Goal: Find specific page/section: Find specific page/section

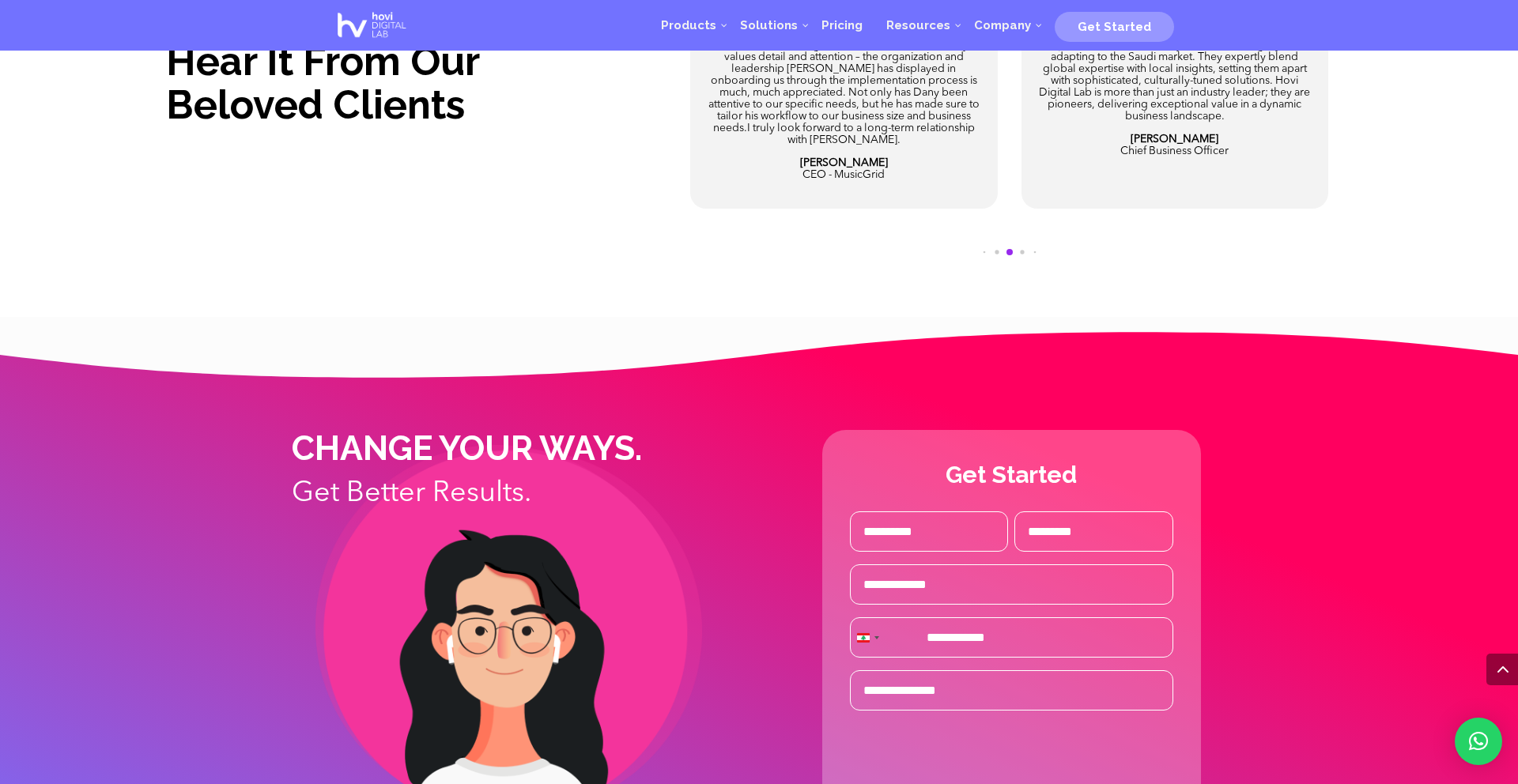
scroll to position [4324, 0]
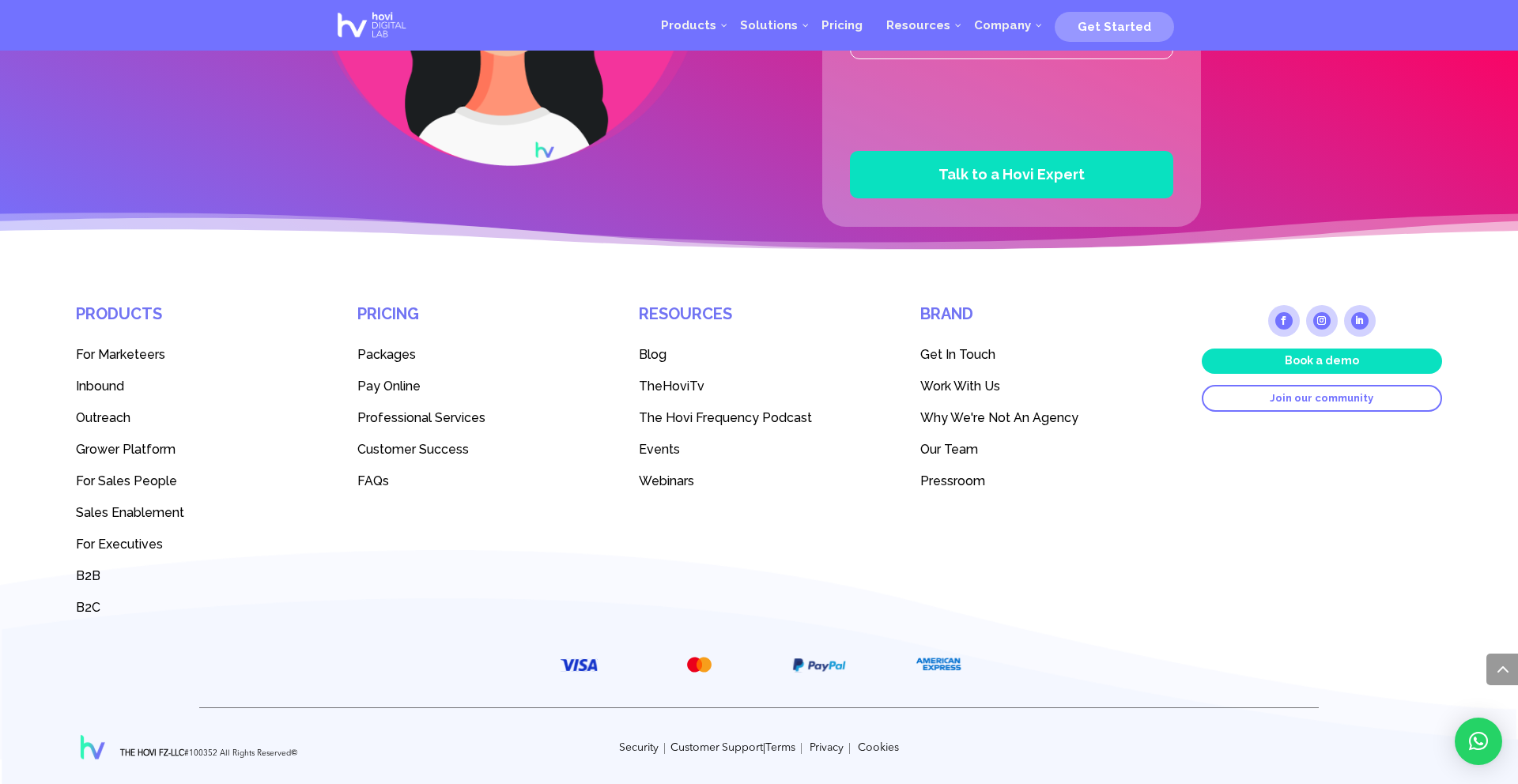
click at [959, 445] on span "Our Team" at bounding box center [949, 449] width 58 height 15
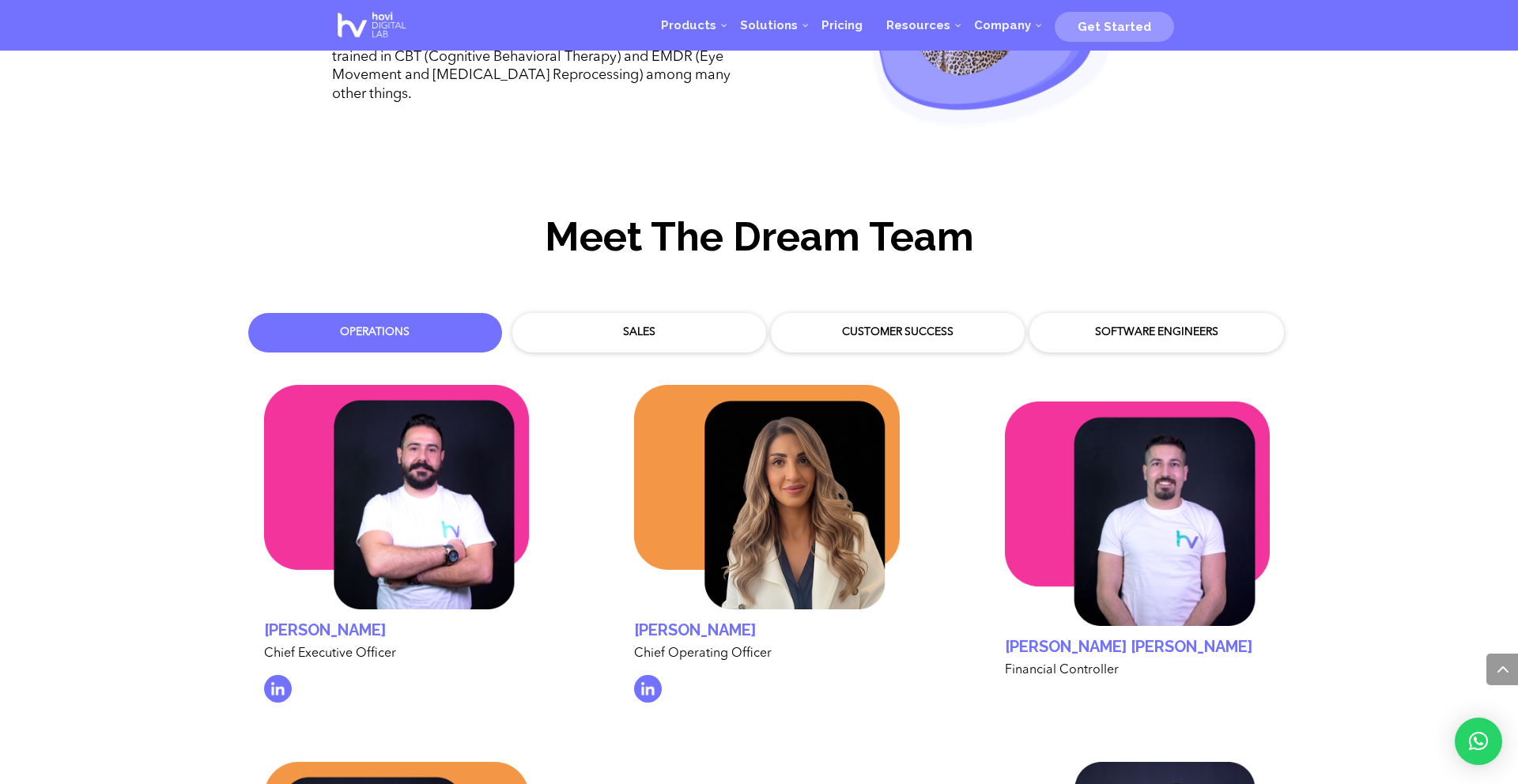
scroll to position [4735, 0]
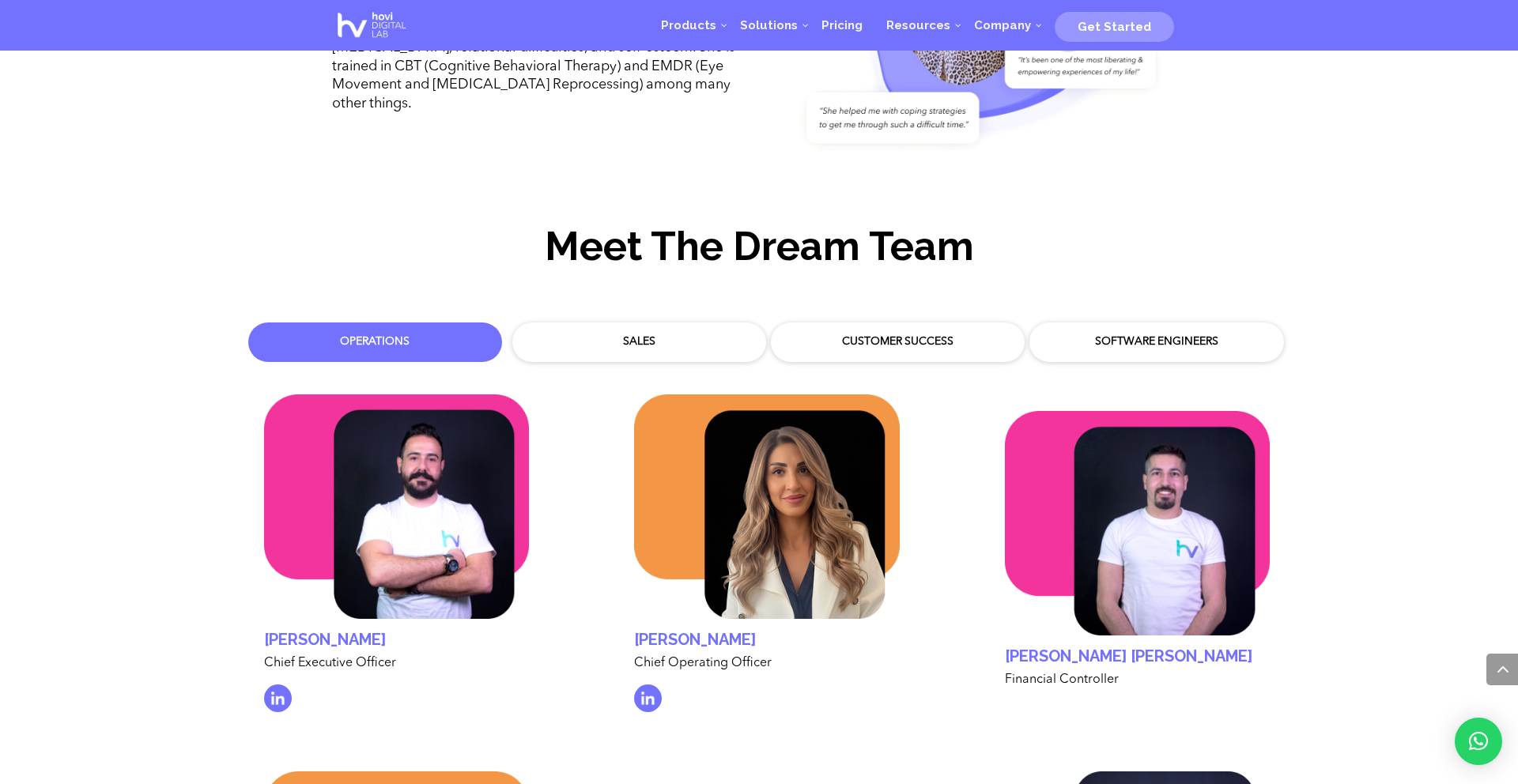
click at [914, 336] on div "Customer Success" at bounding box center [898, 342] width 238 height 24
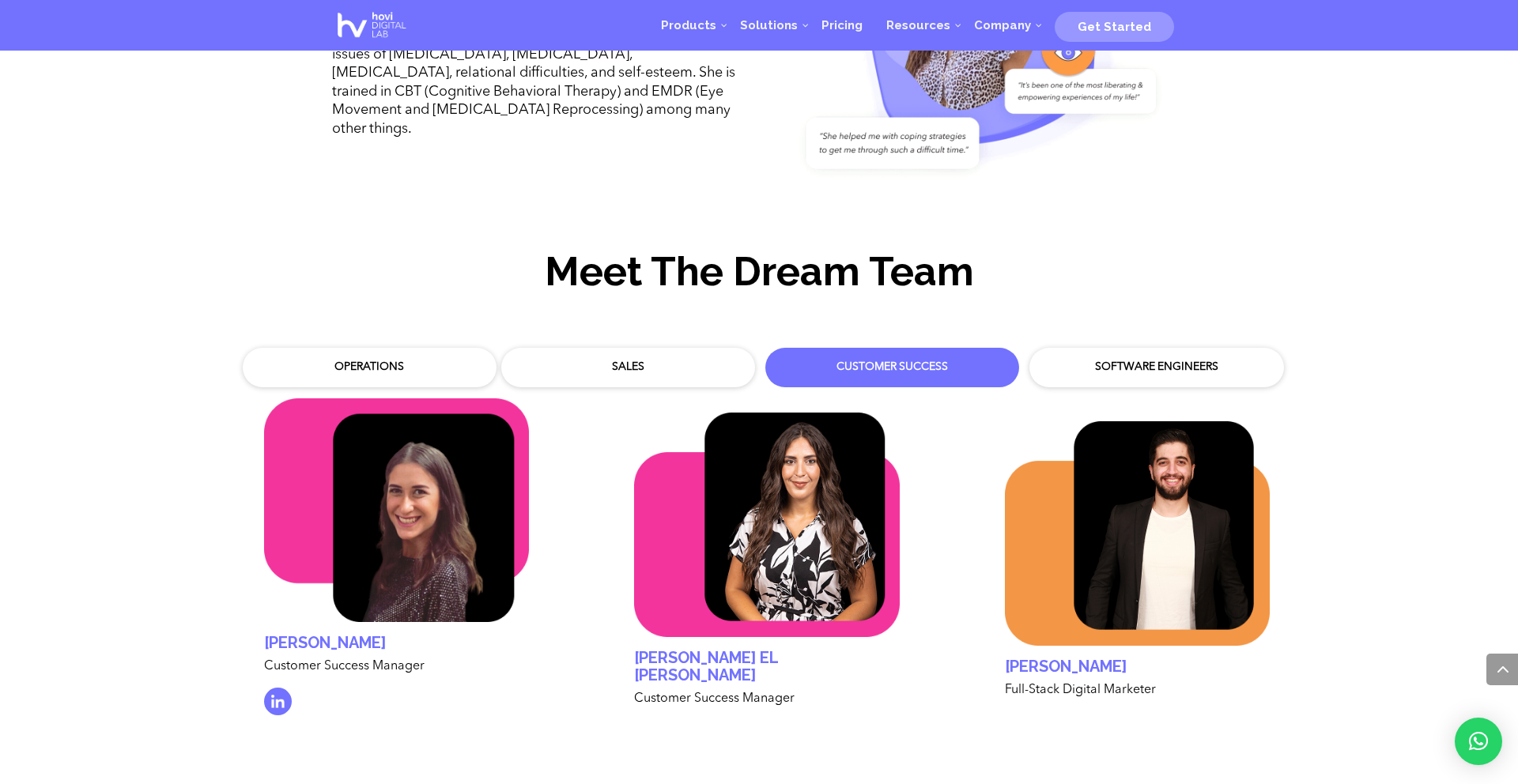
scroll to position [4703, 0]
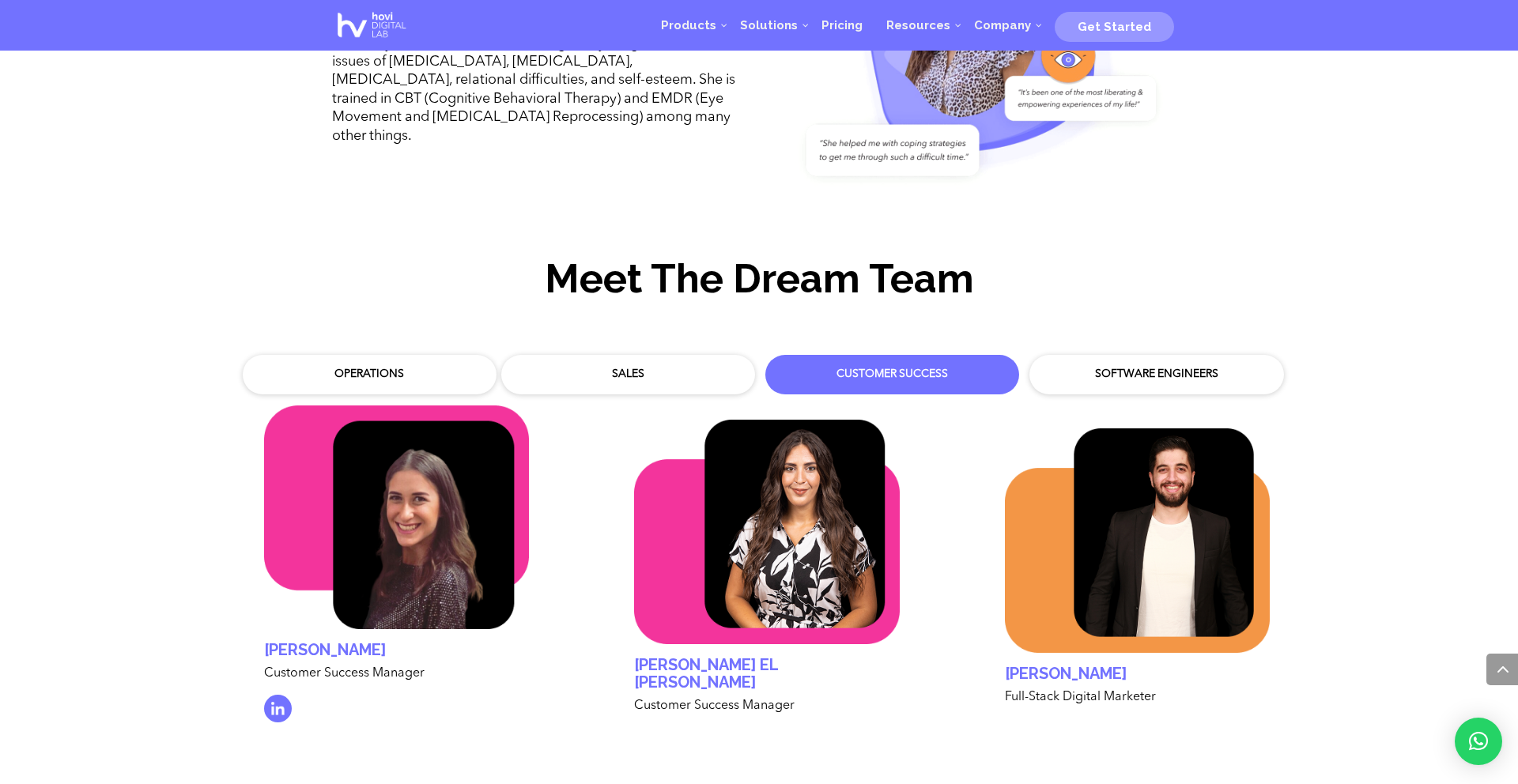
click at [1104, 363] on div "Software Engineers" at bounding box center [1156, 375] width 238 height 24
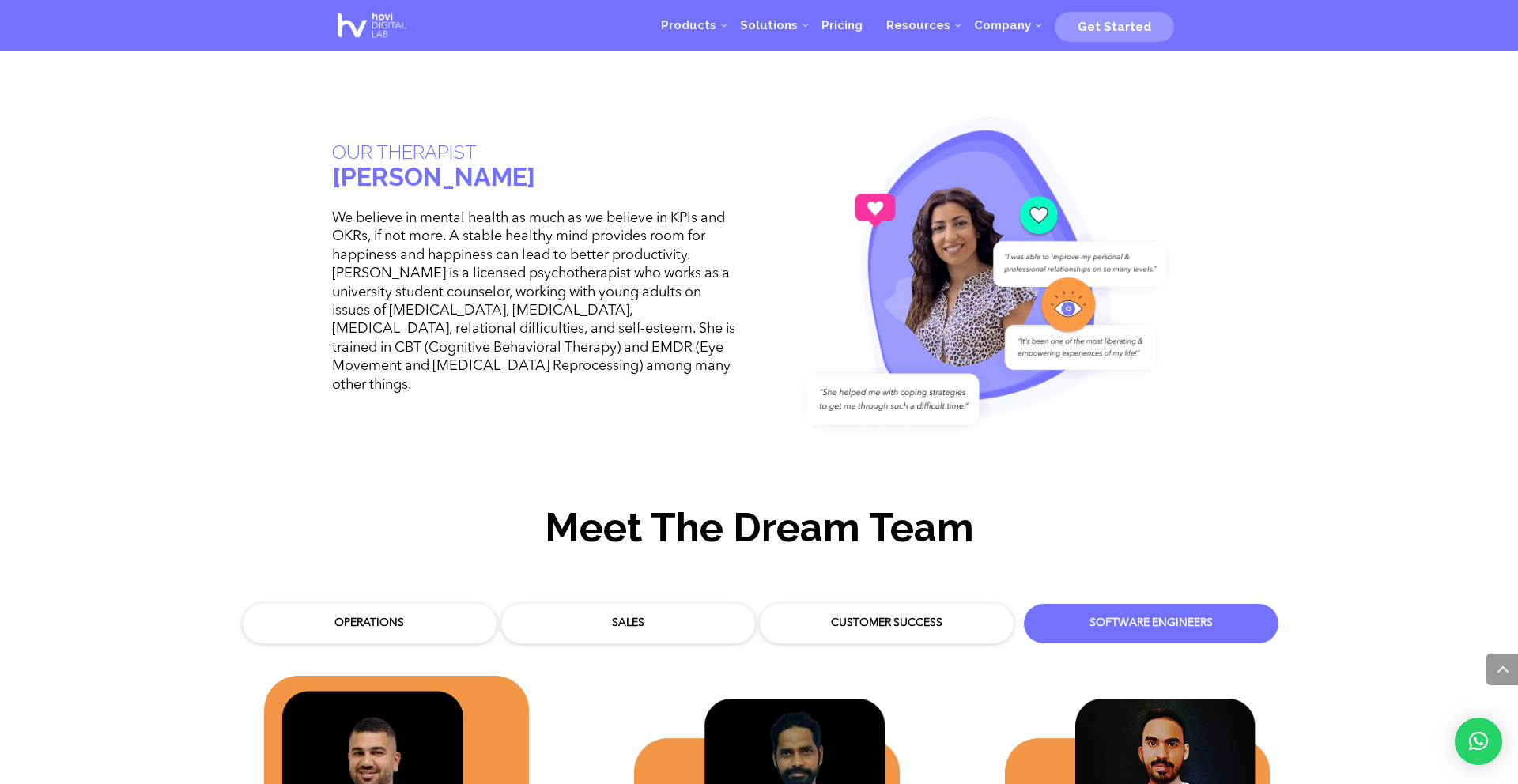
scroll to position [4447, 0]
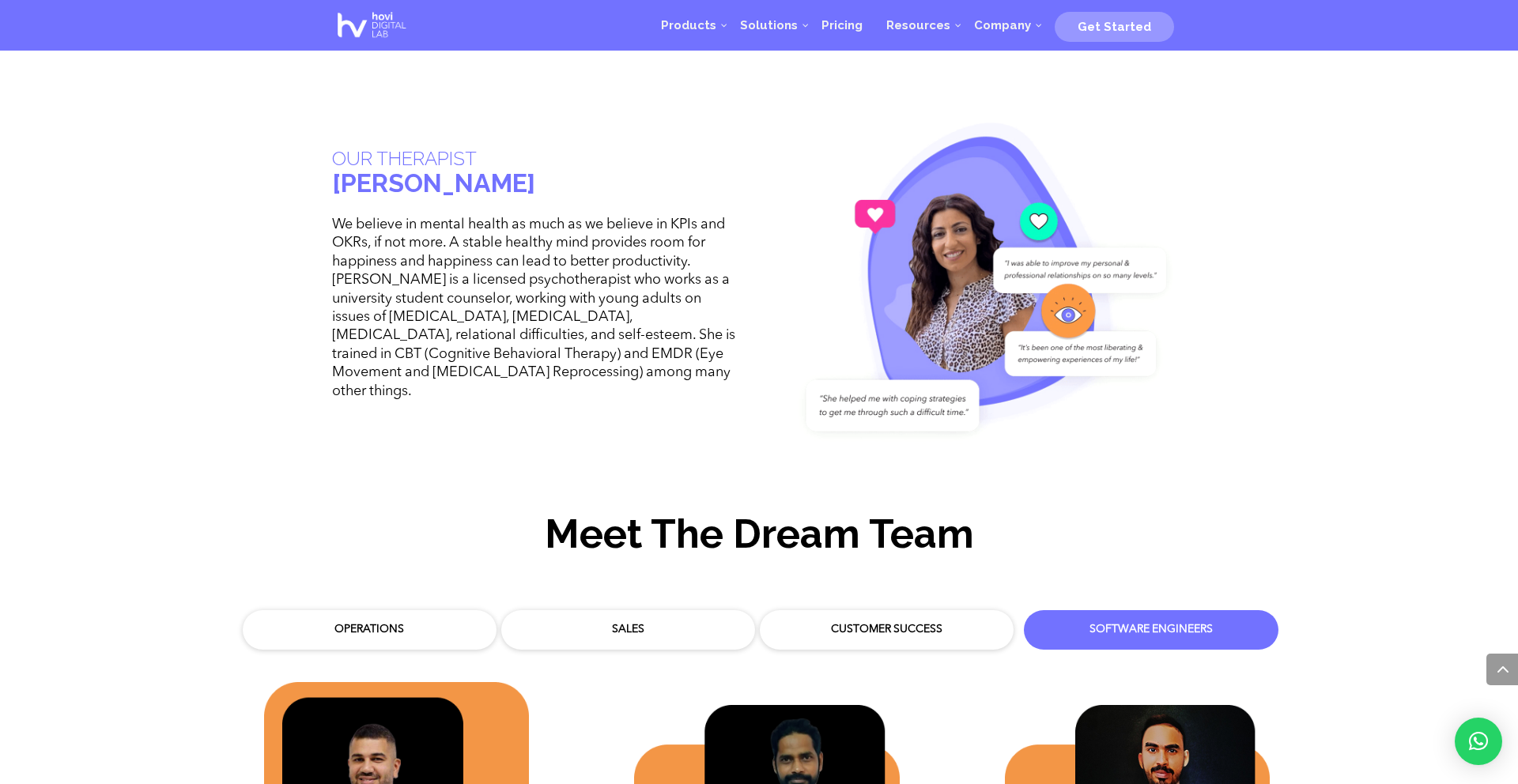
click at [794, 622] on div "Customer Success" at bounding box center [887, 630] width 230 height 16
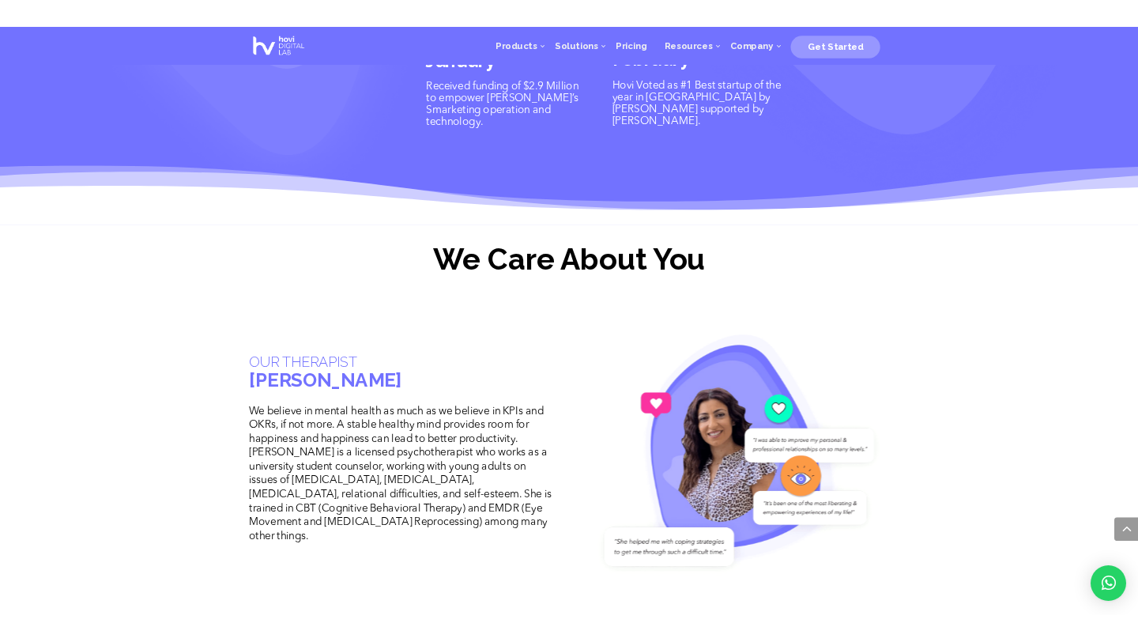
scroll to position [3910, 0]
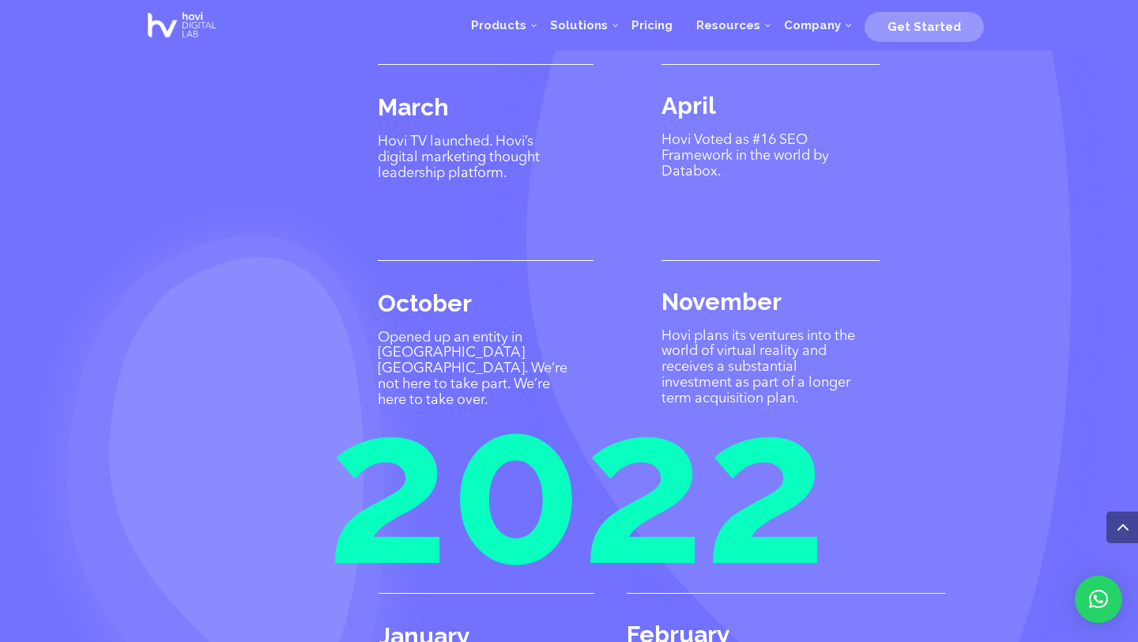
scroll to position [3312, 0]
